Goal: Find specific page/section

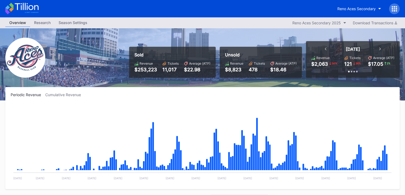
scroll to position [1142, 0]
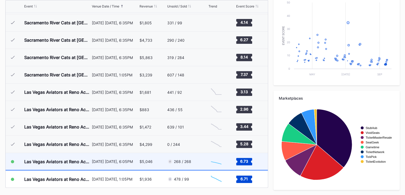
click at [196, 160] on div "268 / 268" at bounding box center [187, 161] width 40 height 17
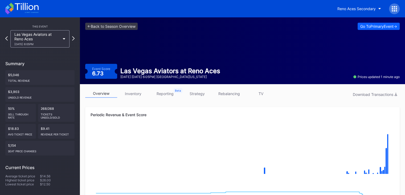
click at [28, 6] on icon at bounding box center [21, 9] width 33 height 12
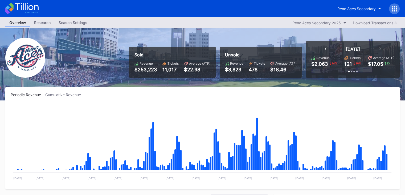
scroll to position [1142, 0]
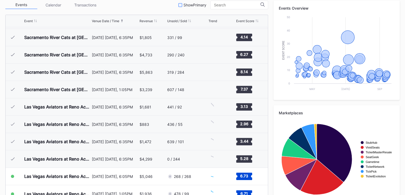
click at [196, 5] on div "Show Primary" at bounding box center [195, 5] width 23 height 5
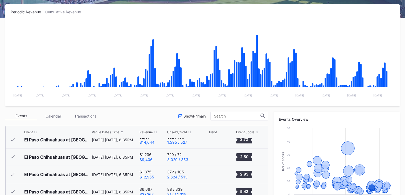
scroll to position [82, 0]
click at [190, 116] on div "Show Primary" at bounding box center [195, 116] width 23 height 5
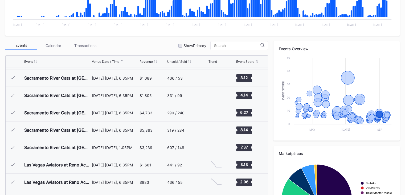
scroll to position [1142, 0]
